Goal: Navigation & Orientation: Find specific page/section

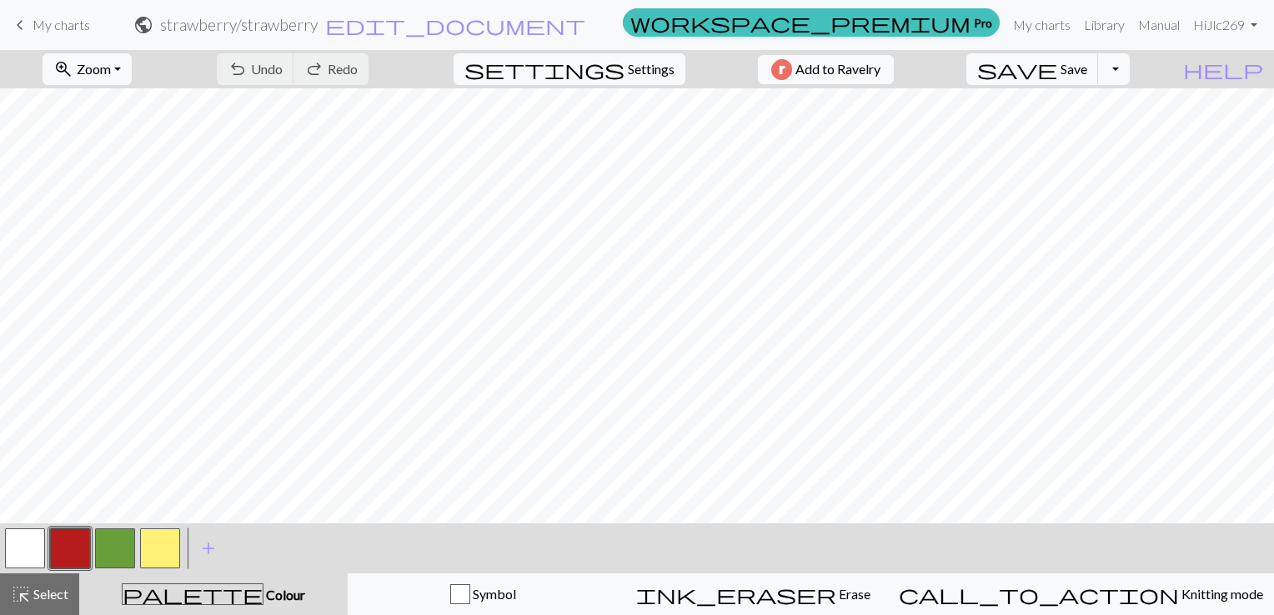
click at [18, 23] on span "keyboard_arrow_left" at bounding box center [20, 24] width 20 height 23
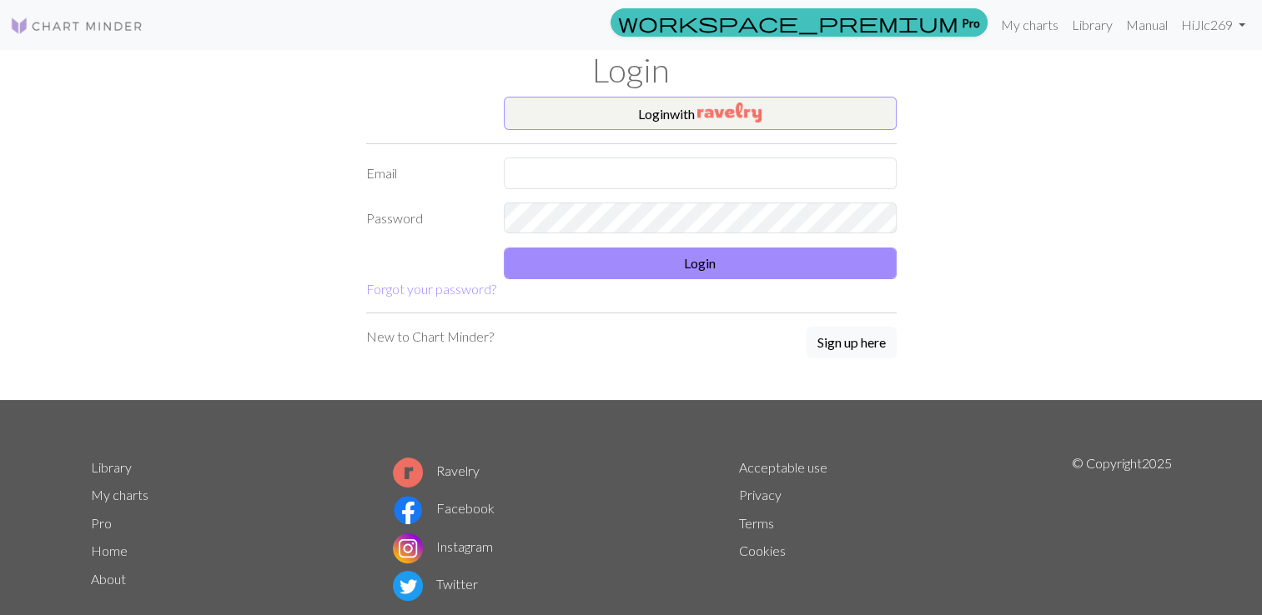
click at [130, 490] on link "My charts" at bounding box center [120, 495] width 58 height 16
click at [641, 110] on button "Login with" at bounding box center [700, 113] width 393 height 33
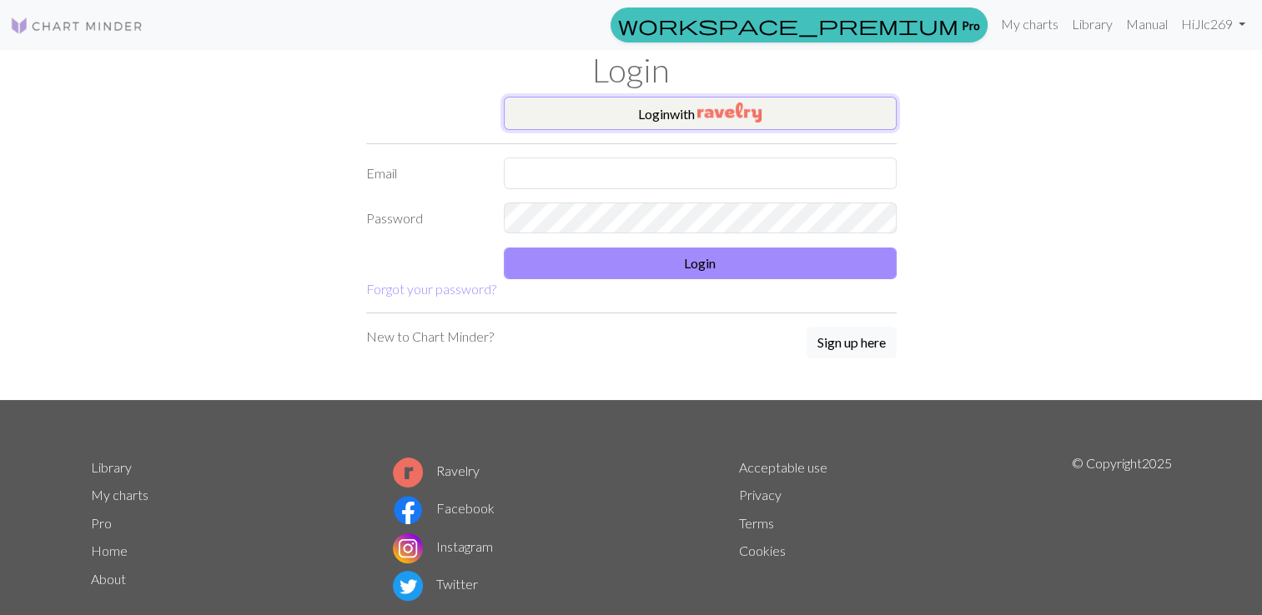
click at [734, 112] on img "button" at bounding box center [729, 113] width 64 height 20
